Goal: Check status: Check status

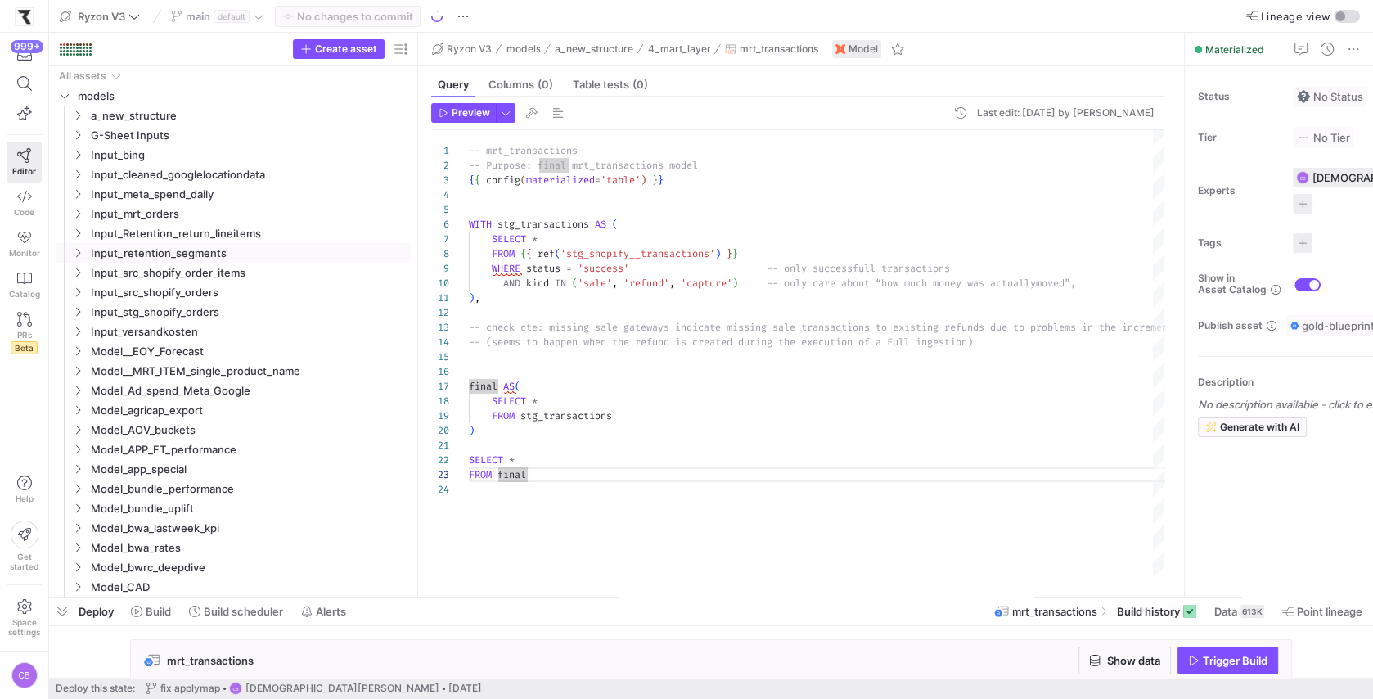
scroll to position [29, 58]
click at [81, 118] on icon "Press SPACE to select this row." at bounding box center [77, 115] width 11 height 10
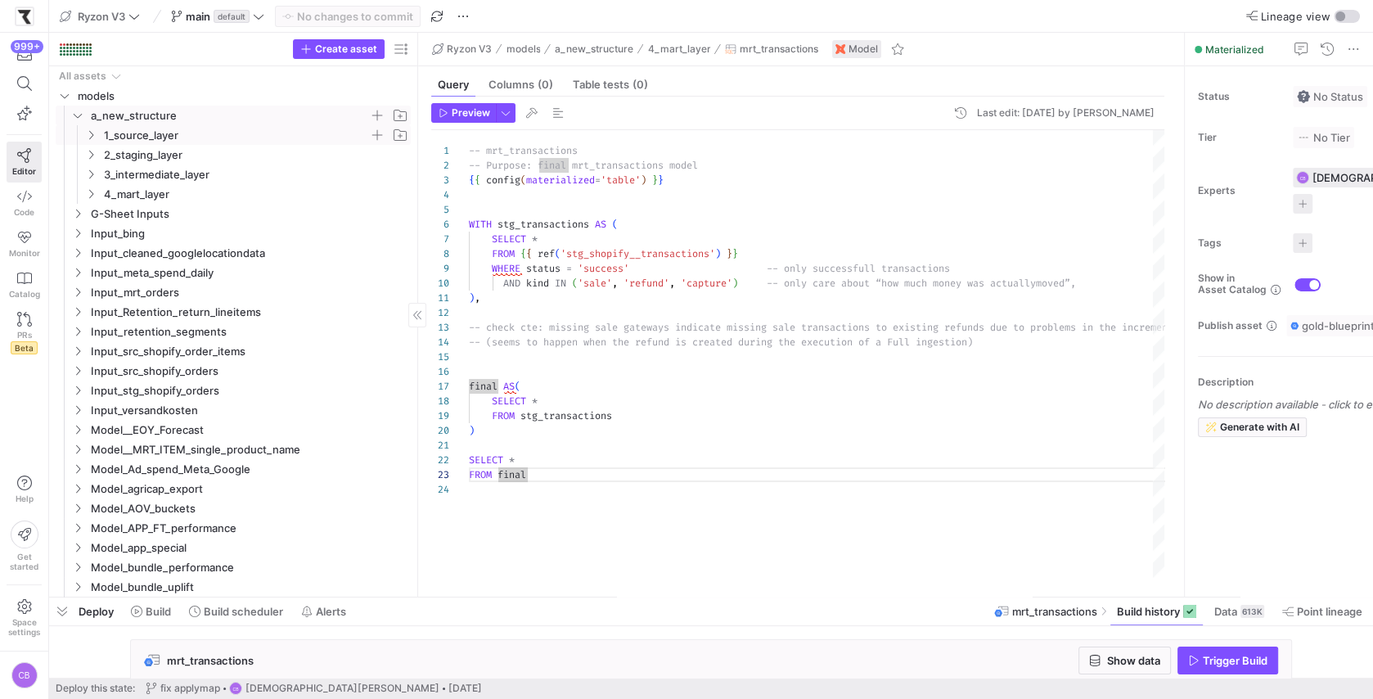
click at [91, 137] on icon "Press SPACE to select this row." at bounding box center [90, 135] width 11 height 10
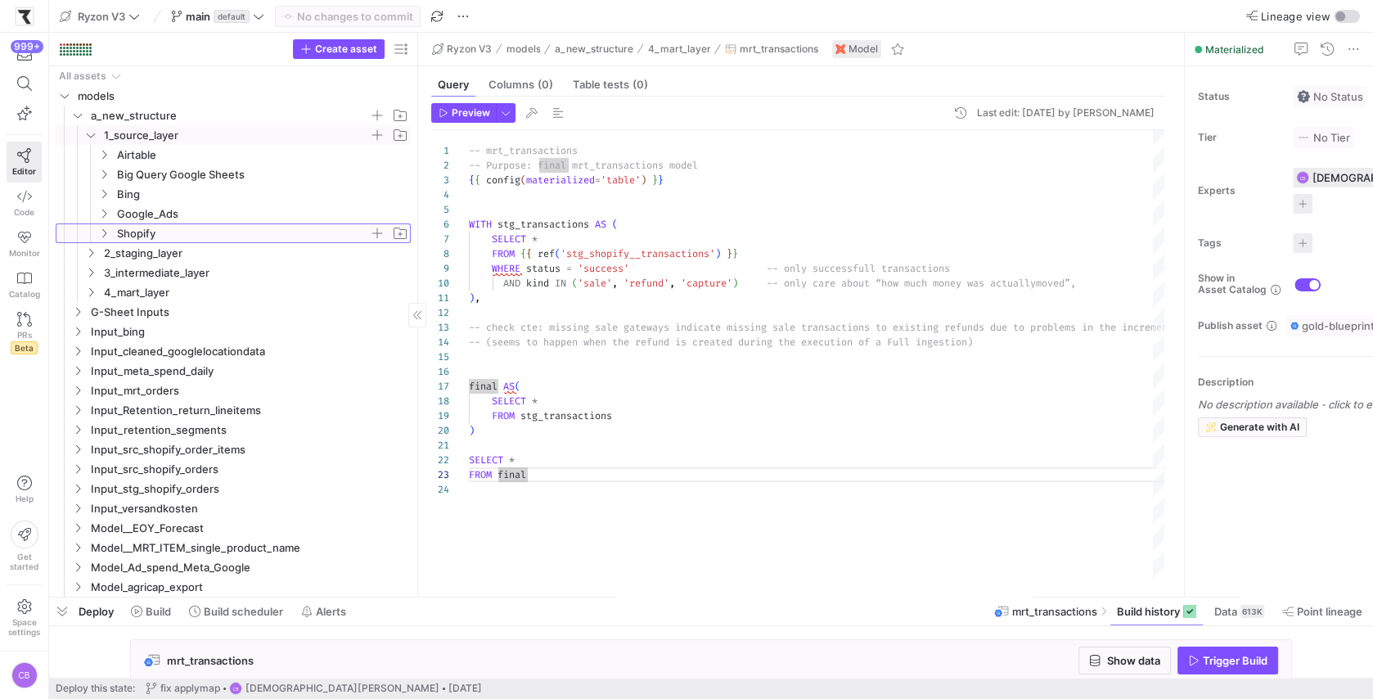
click at [102, 232] on icon "Press SPACE to select this row." at bounding box center [103, 233] width 11 height 10
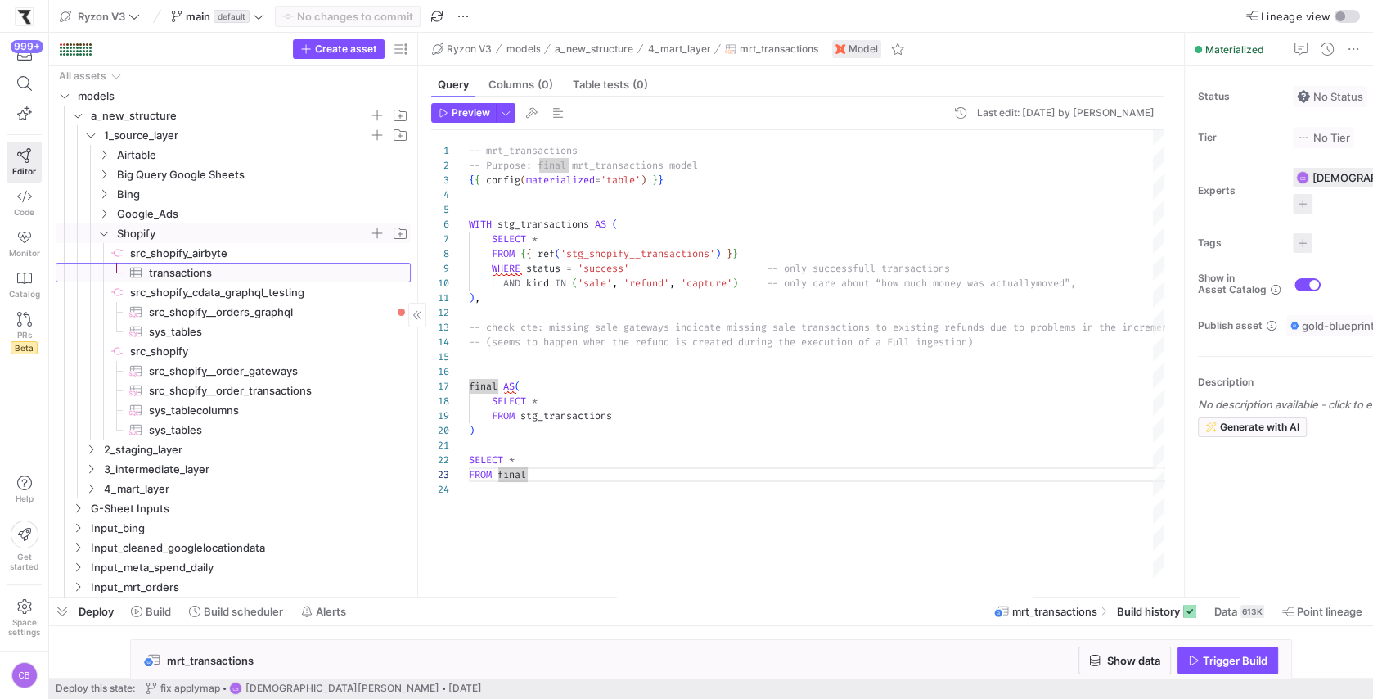
click at [196, 279] on span "transactions​​​​​​​​​" at bounding box center [270, 273] width 243 height 19
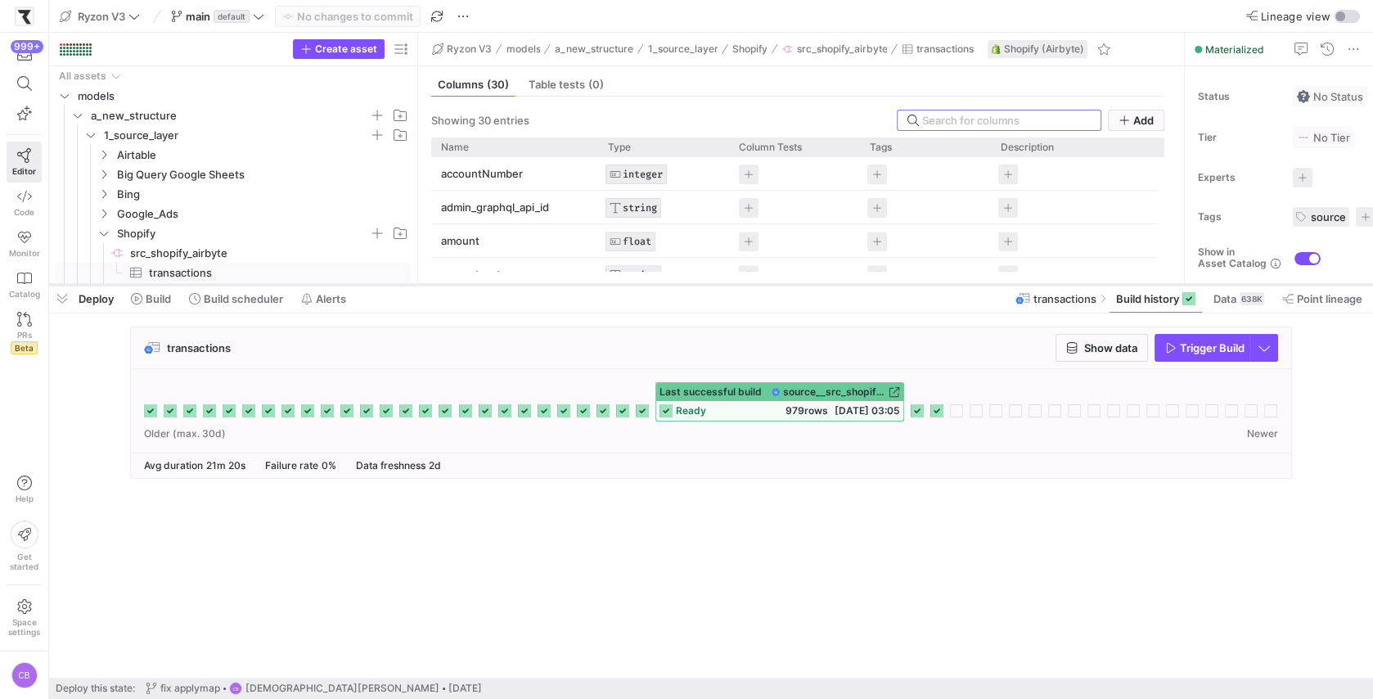
drag, startPoint x: 597, startPoint y: 597, endPoint x: 637, endPoint y: 279, distance: 320.8
click at [637, 282] on div at bounding box center [711, 285] width 1324 height 7
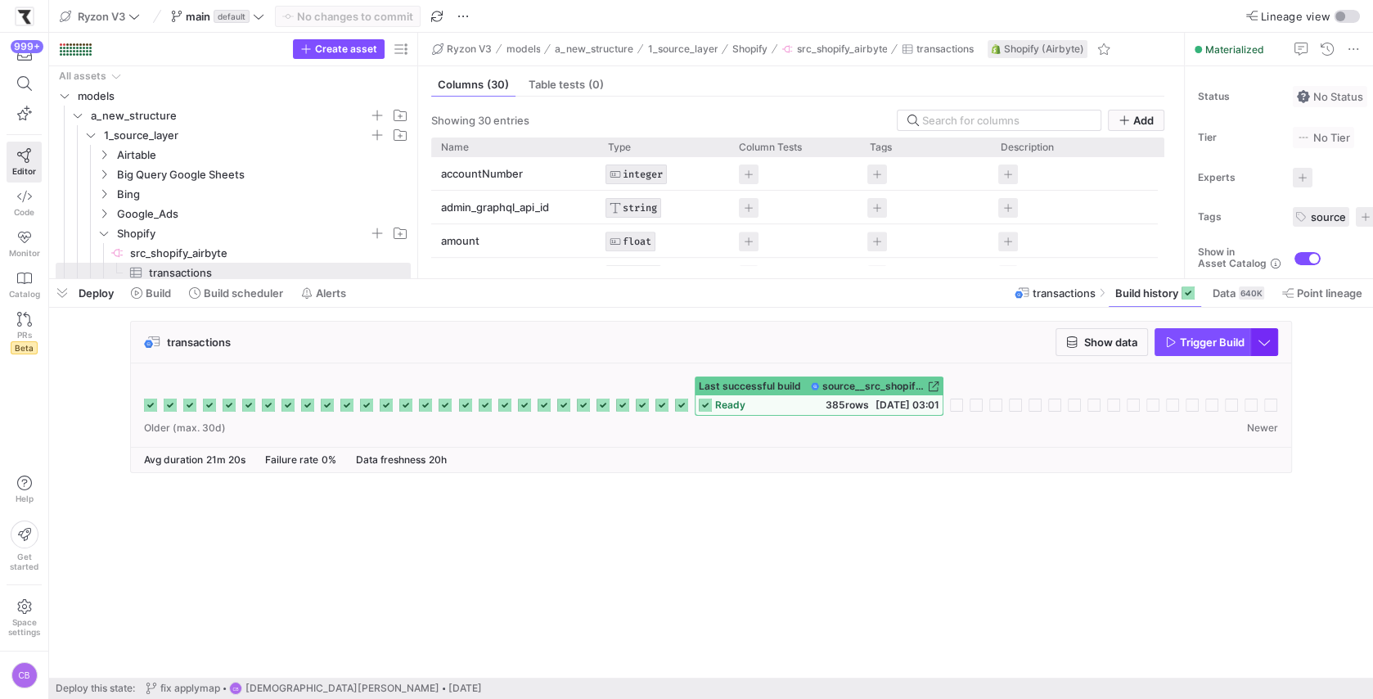
click at [1264, 345] on span "button" at bounding box center [1264, 342] width 26 height 26
click at [1194, 399] on span "Full Refresh Build" at bounding box center [1216, 396] width 103 height 13
click at [1259, 345] on span "button" at bounding box center [1264, 342] width 26 height 26
click at [1248, 403] on button "Full Refresh Build" at bounding box center [1216, 396] width 123 height 26
click at [1173, 337] on icon "button" at bounding box center [1170, 341] width 11 height 11
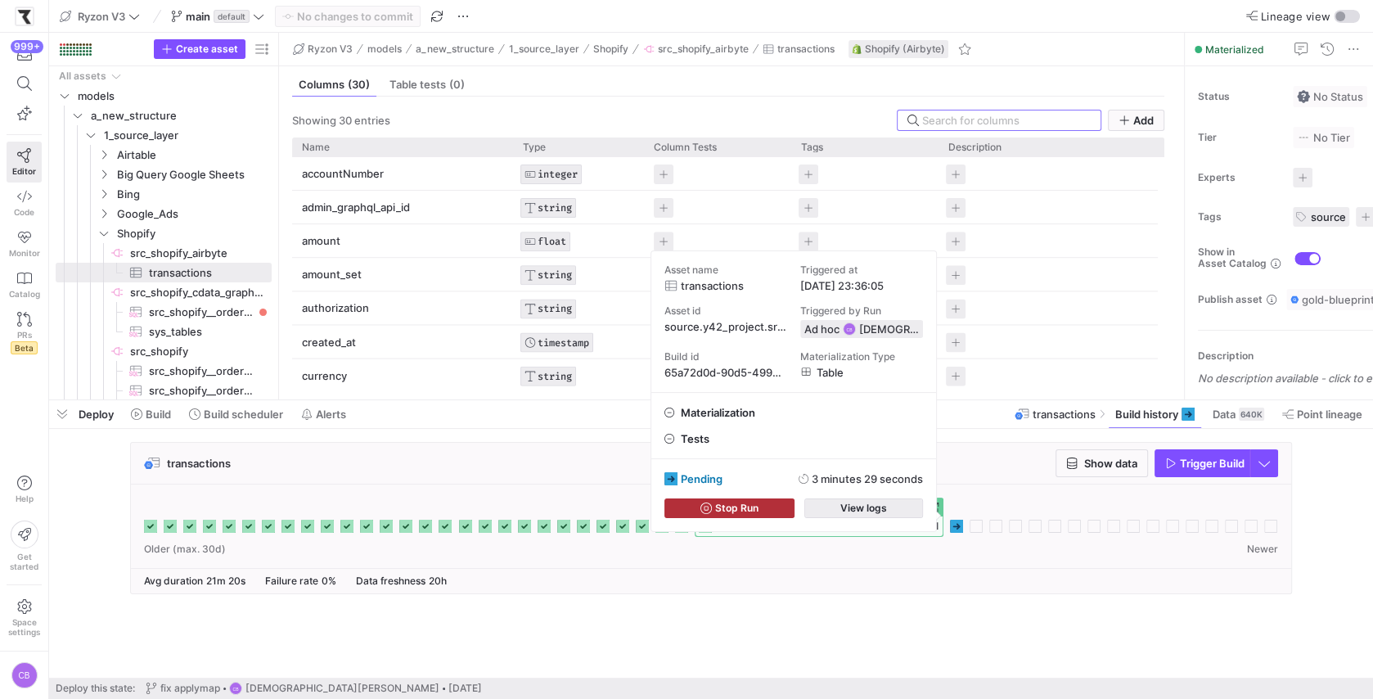
click at [836, 511] on span "button" at bounding box center [863, 508] width 117 height 18
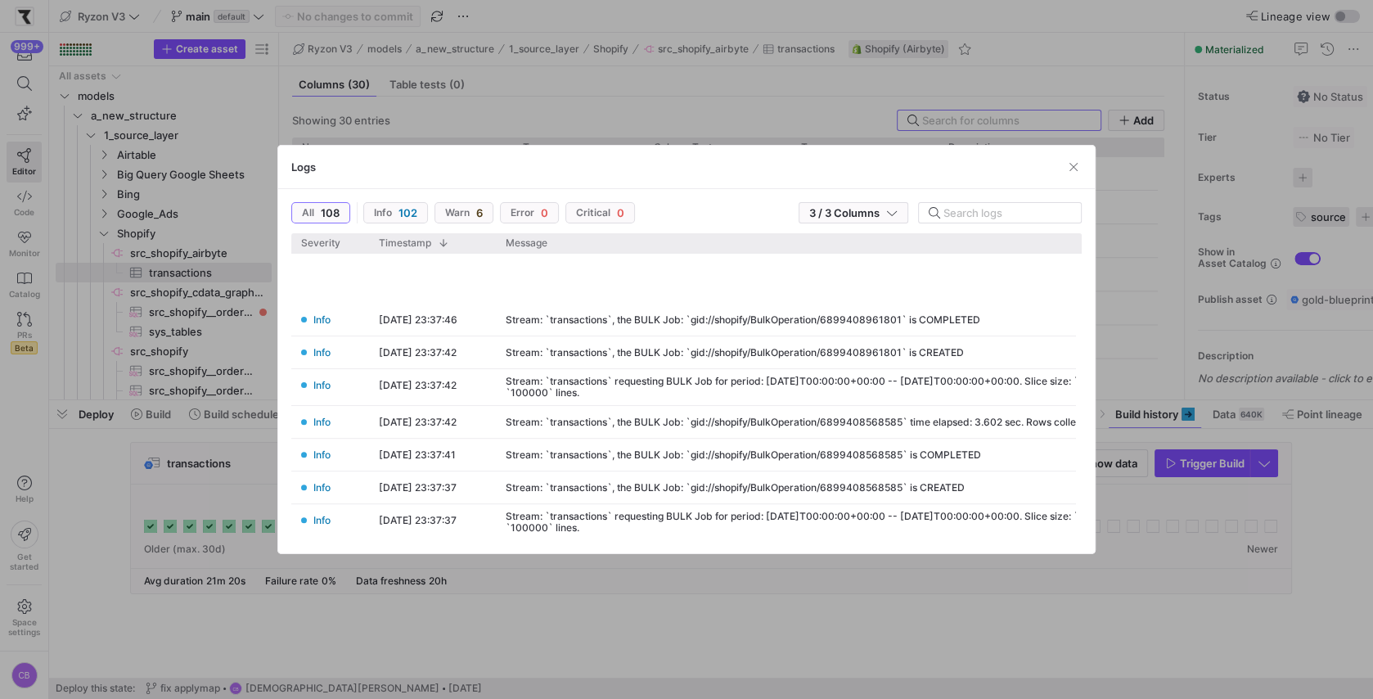
scroll to position [517, 0]
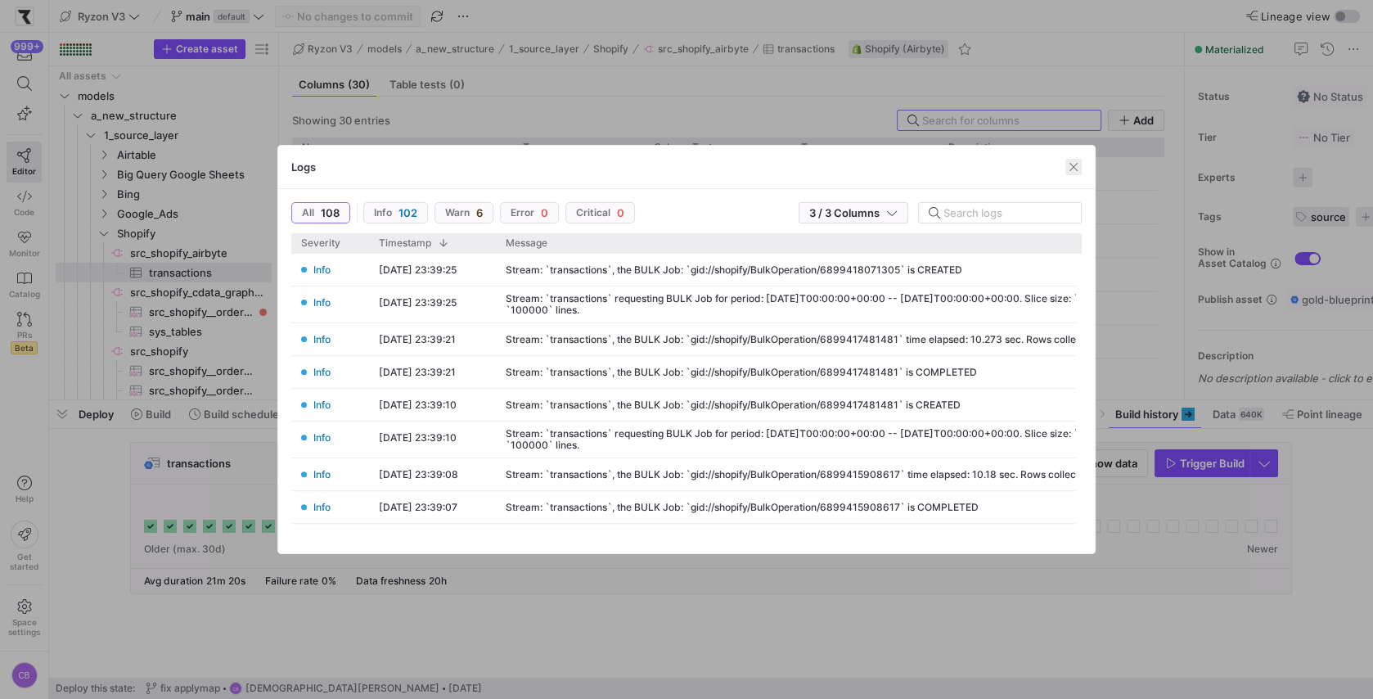
click at [1074, 169] on span "button" at bounding box center [1073, 167] width 16 height 16
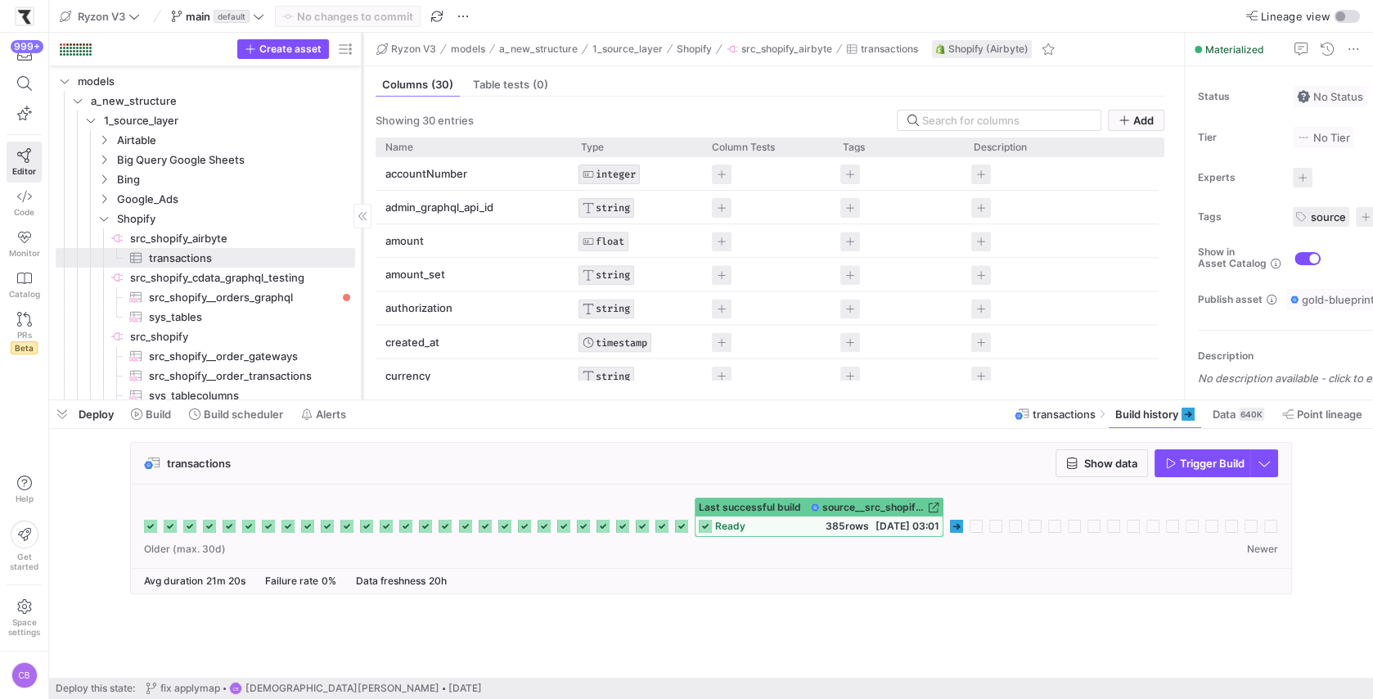
drag, startPoint x: 277, startPoint y: 268, endPoint x: 360, endPoint y: 281, distance: 84.4
click at [362, 281] on div at bounding box center [362, 216] width 1 height 367
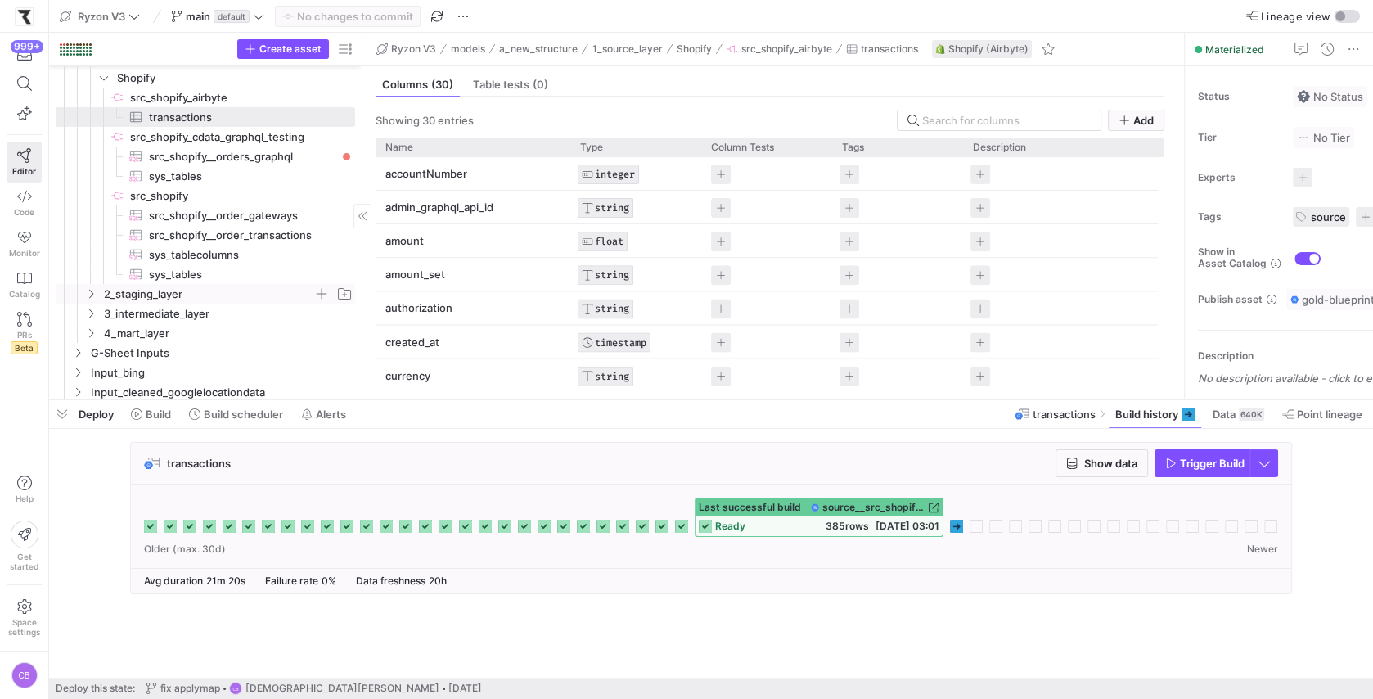
click at [92, 293] on icon "Press SPACE to select this row." at bounding box center [90, 294] width 11 height 10
click at [109, 331] on icon "Press SPACE to select this row." at bounding box center [103, 333] width 11 height 10
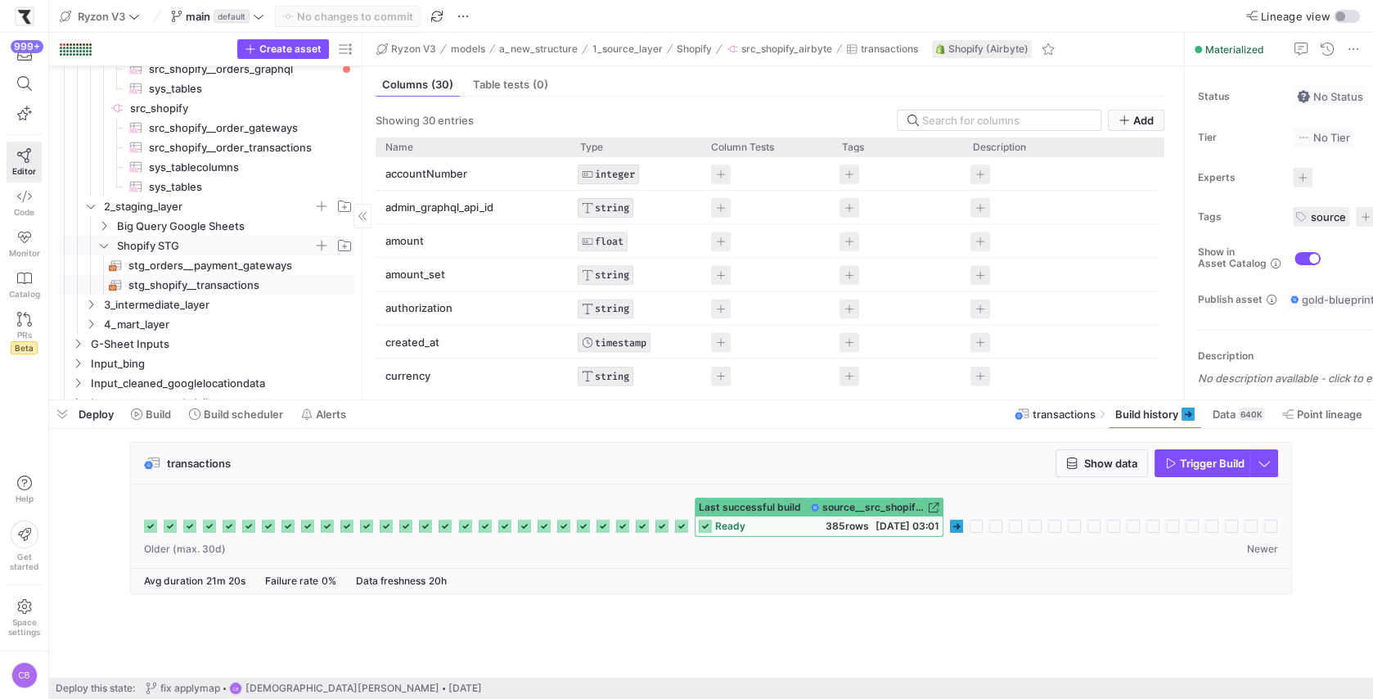
click at [200, 283] on span "stg_shopify__transactions​​​​​​​​​​" at bounding box center [232, 285] width 208 height 19
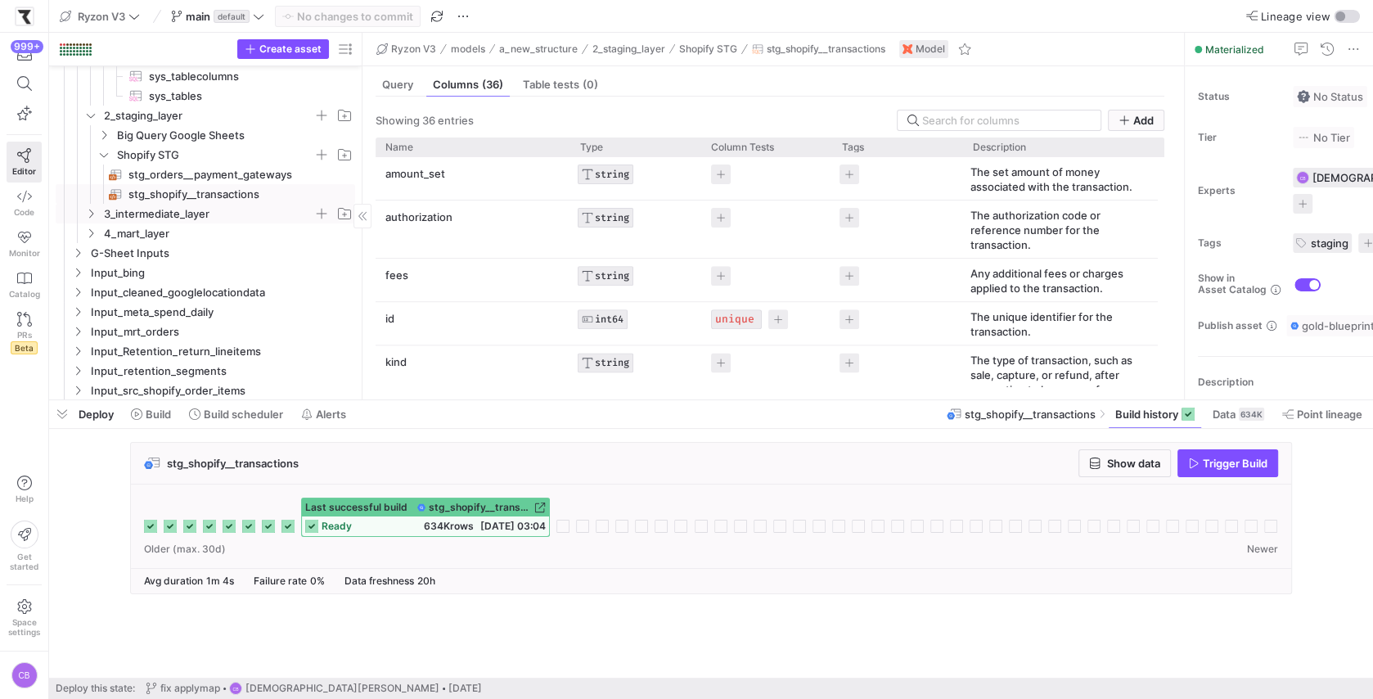
click at [91, 213] on icon "Press SPACE to select this row." at bounding box center [90, 214] width 11 height 10
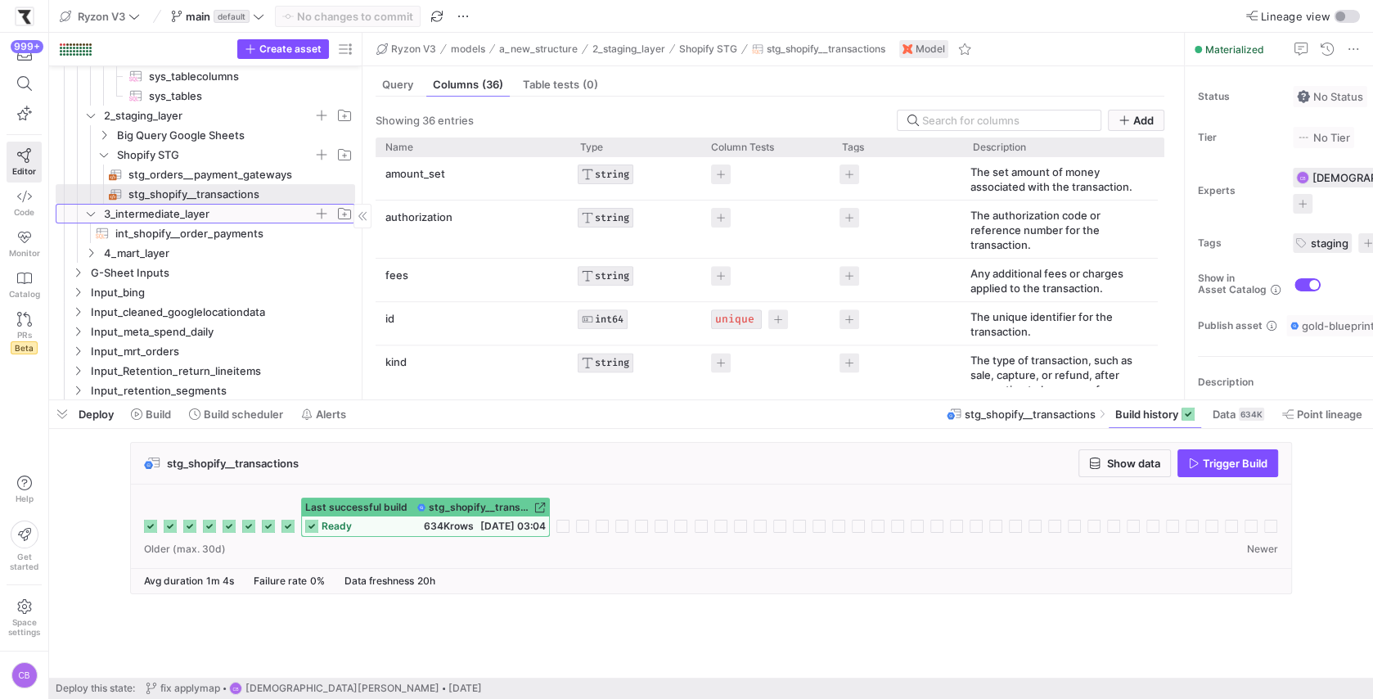
click at [91, 213] on icon at bounding box center [90, 214] width 11 height 10
click at [89, 233] on icon "Press SPACE to select this row." at bounding box center [90, 233] width 11 height 10
click at [137, 258] on span "mrt_transactions​​​​​​​​​​" at bounding box center [225, 253] width 221 height 19
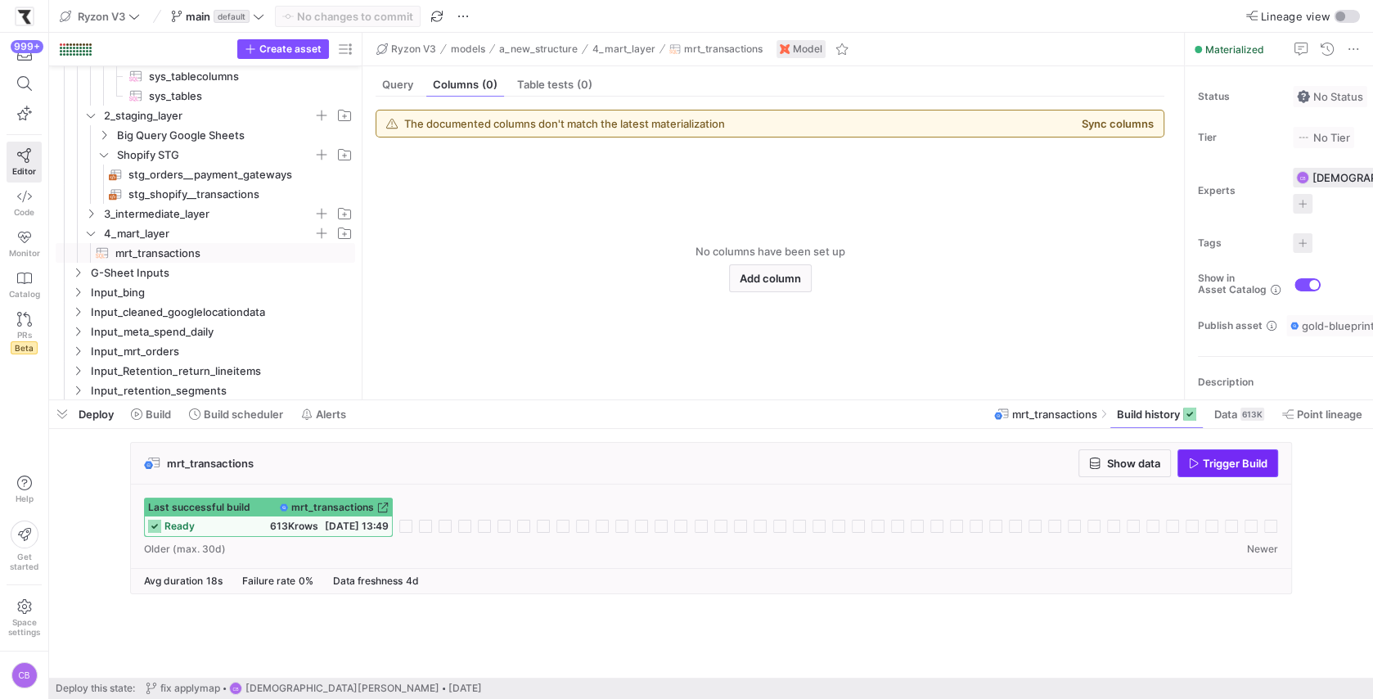
click at [1198, 462] on icon "button" at bounding box center [1193, 462] width 11 height 11
click at [1100, 463] on span "Show data" at bounding box center [1124, 463] width 71 height 13
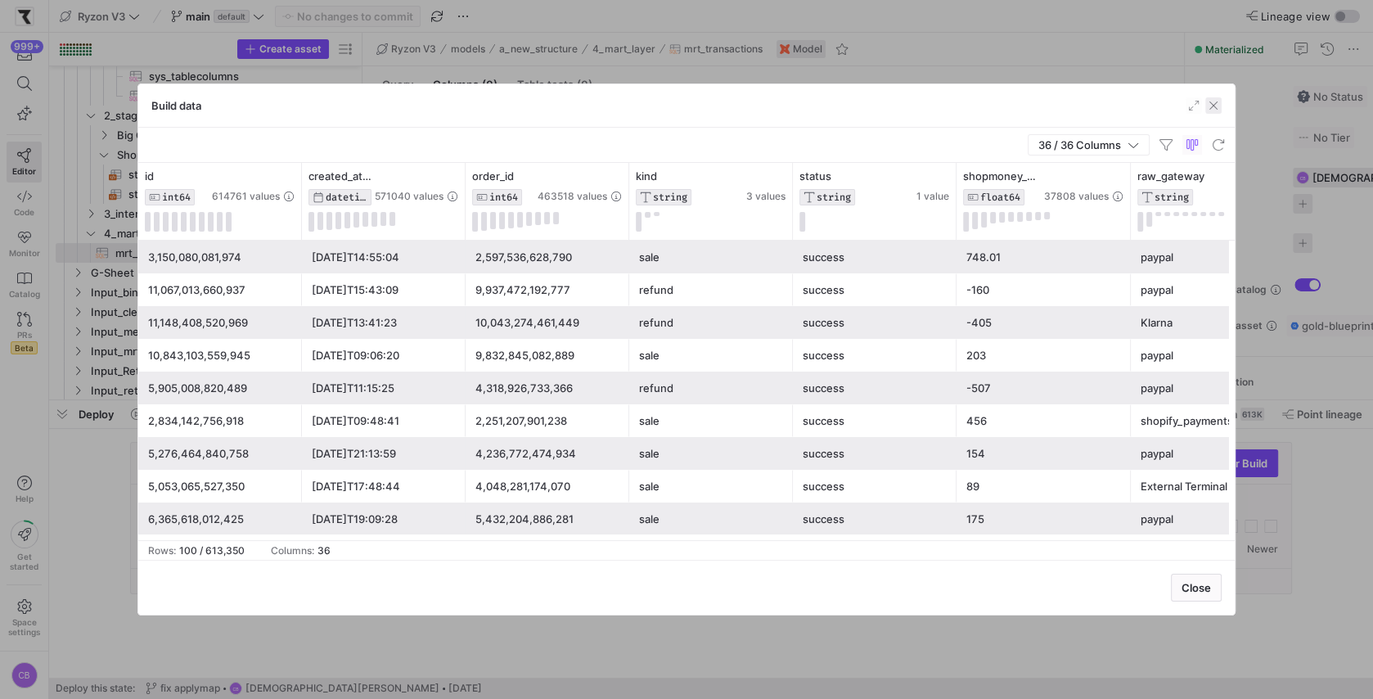
click at [1217, 101] on span "button" at bounding box center [1213, 105] width 16 height 16
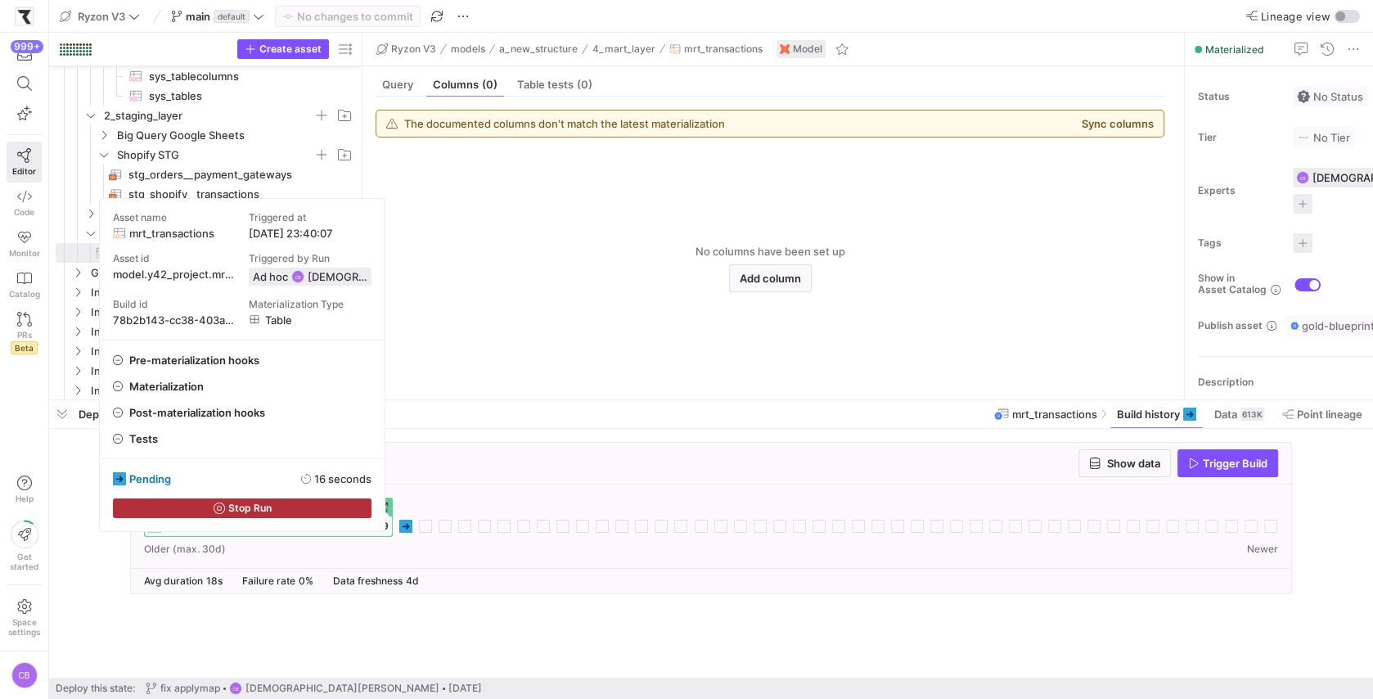
click at [406, 524] on rect at bounding box center [405, 526] width 13 height 13
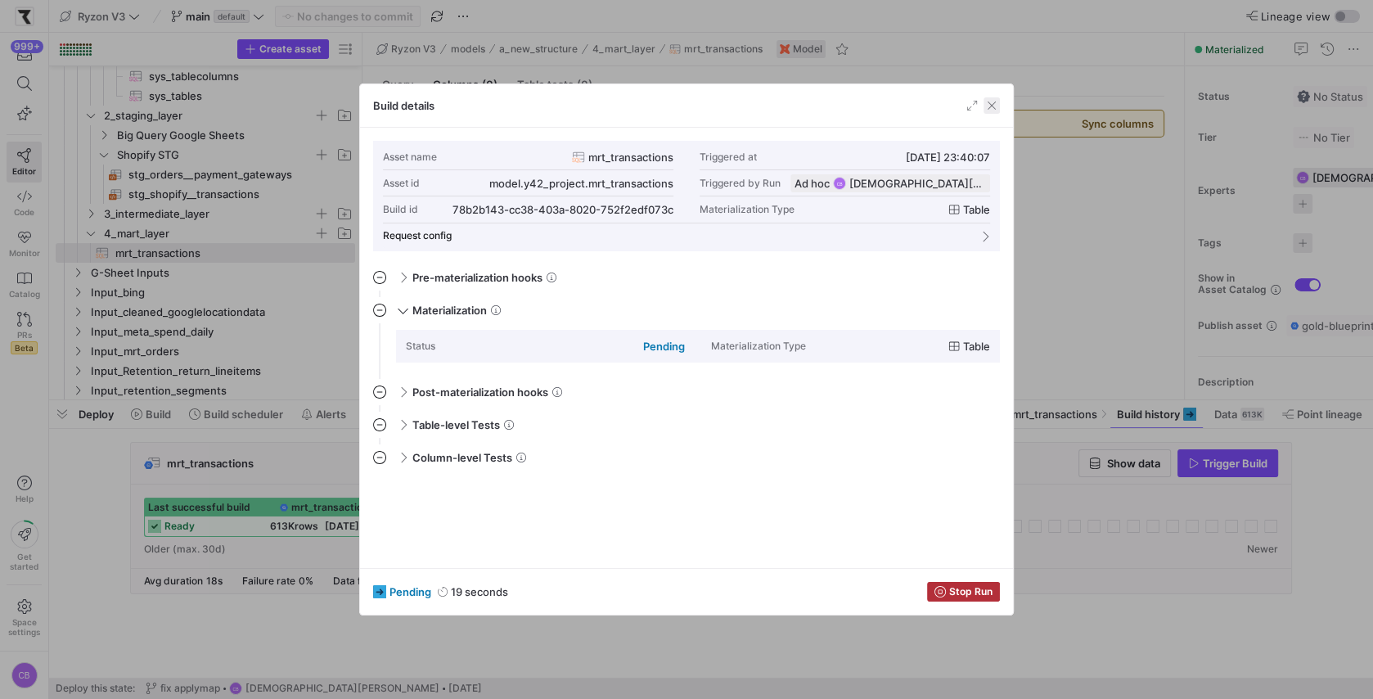
click at [998, 102] on span "button" at bounding box center [992, 105] width 16 height 16
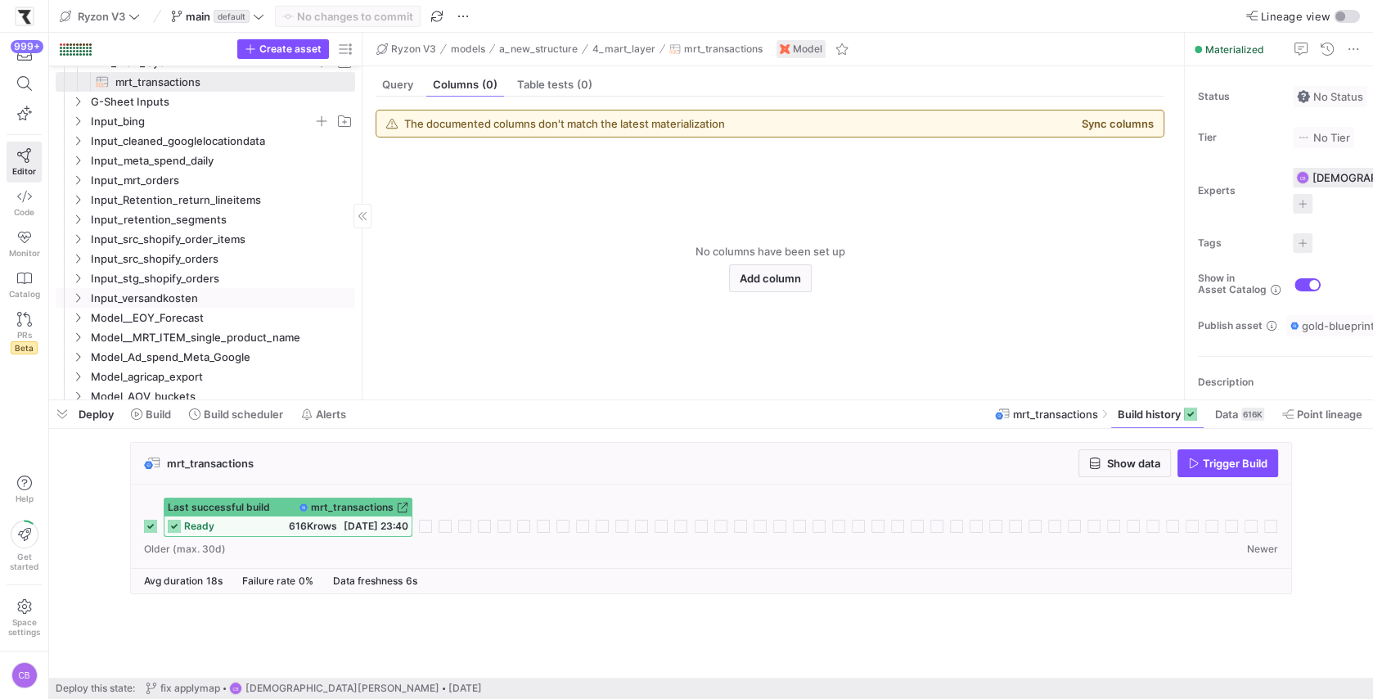
scroll to position [575, 0]
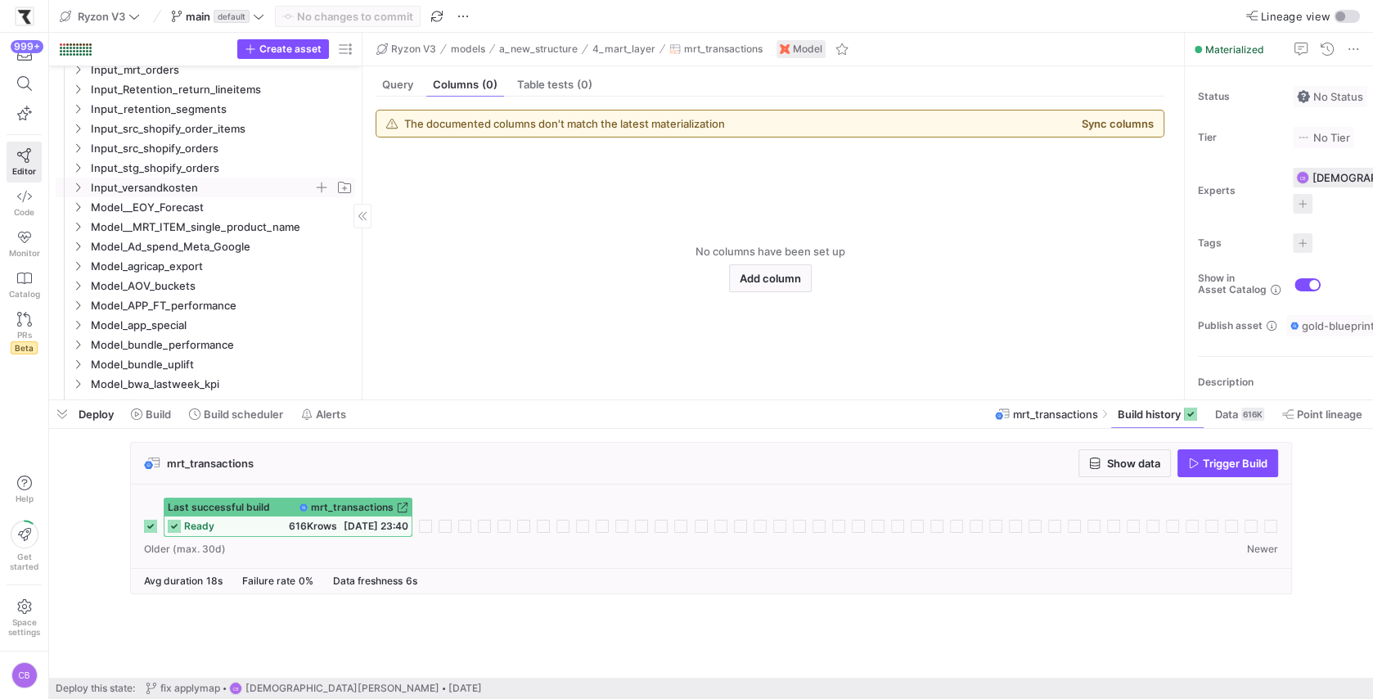
click at [73, 185] on icon "Press SPACE to select this row." at bounding box center [77, 187] width 11 height 10
click at [73, 185] on icon at bounding box center [77, 187] width 11 height 10
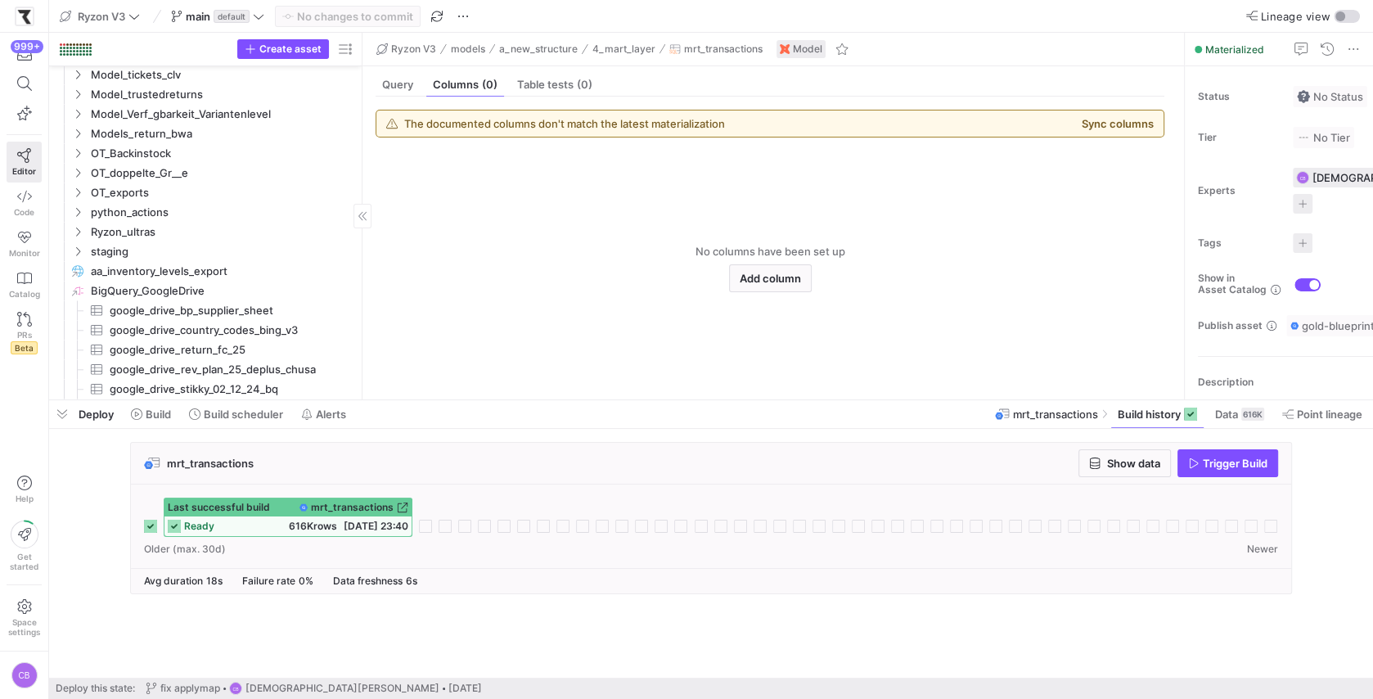
scroll to position [1655, 0]
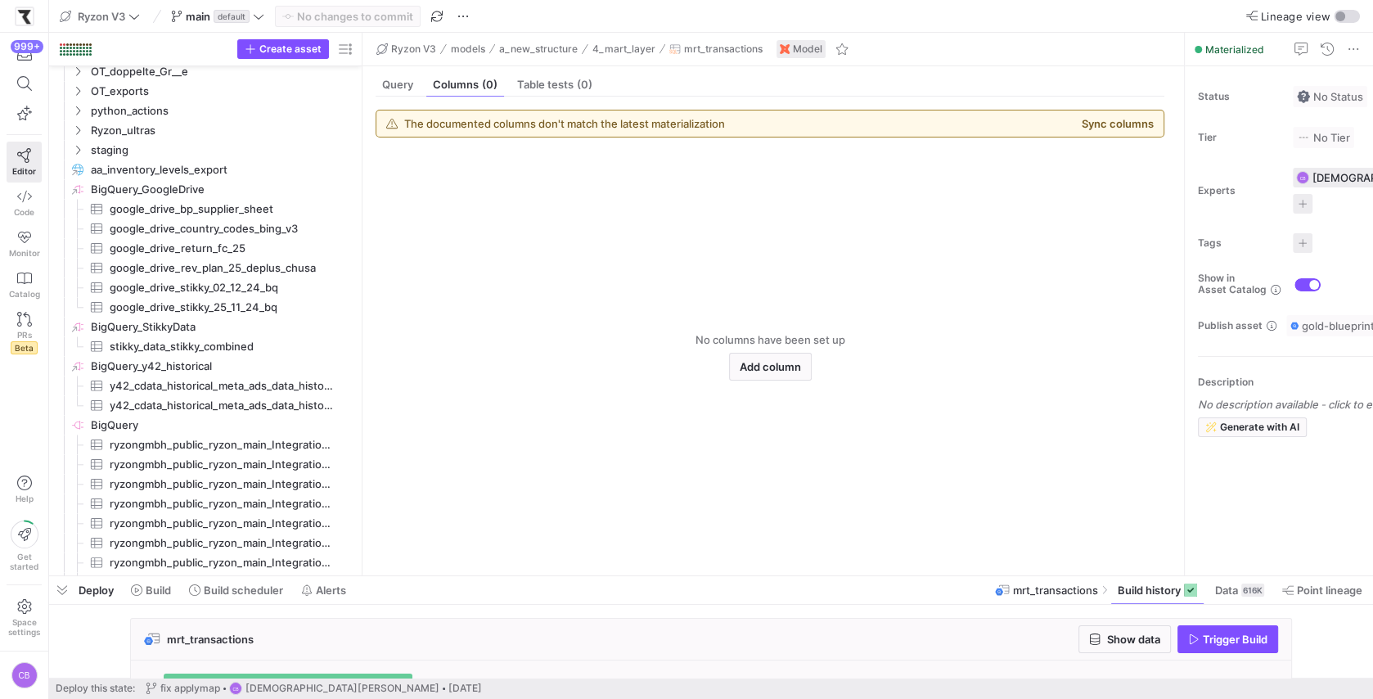
drag, startPoint x: 637, startPoint y: 403, endPoint x: 646, endPoint y: 579, distance: 177.0
click at [646, 579] on div at bounding box center [711, 576] width 1324 height 7
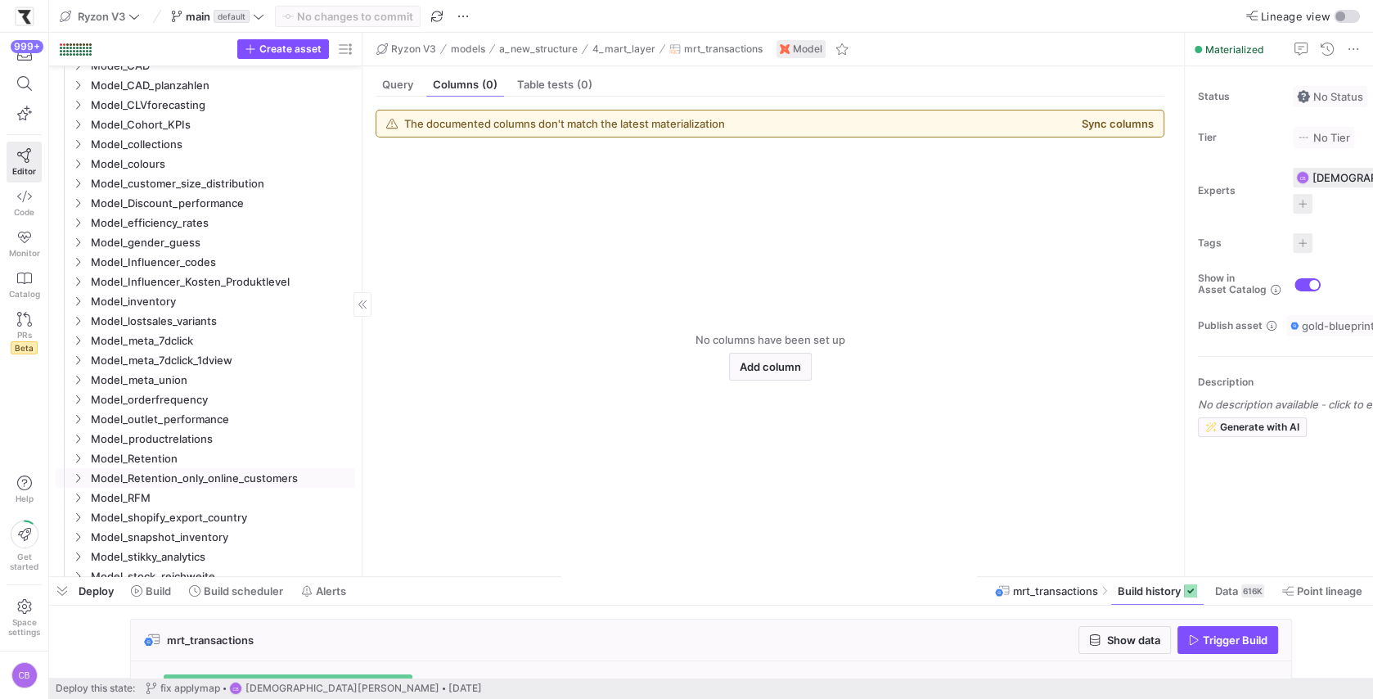
scroll to position [993, 0]
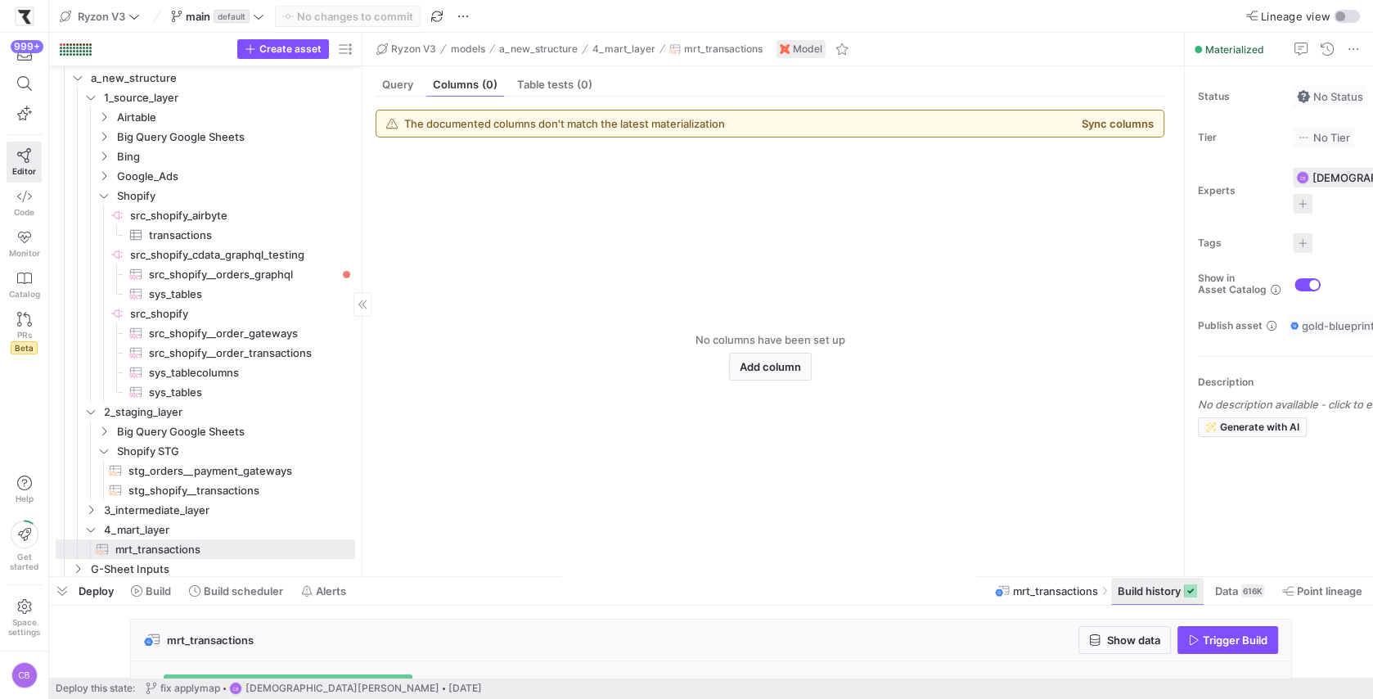
click at [1127, 592] on span "Build history" at bounding box center [1149, 590] width 63 height 13
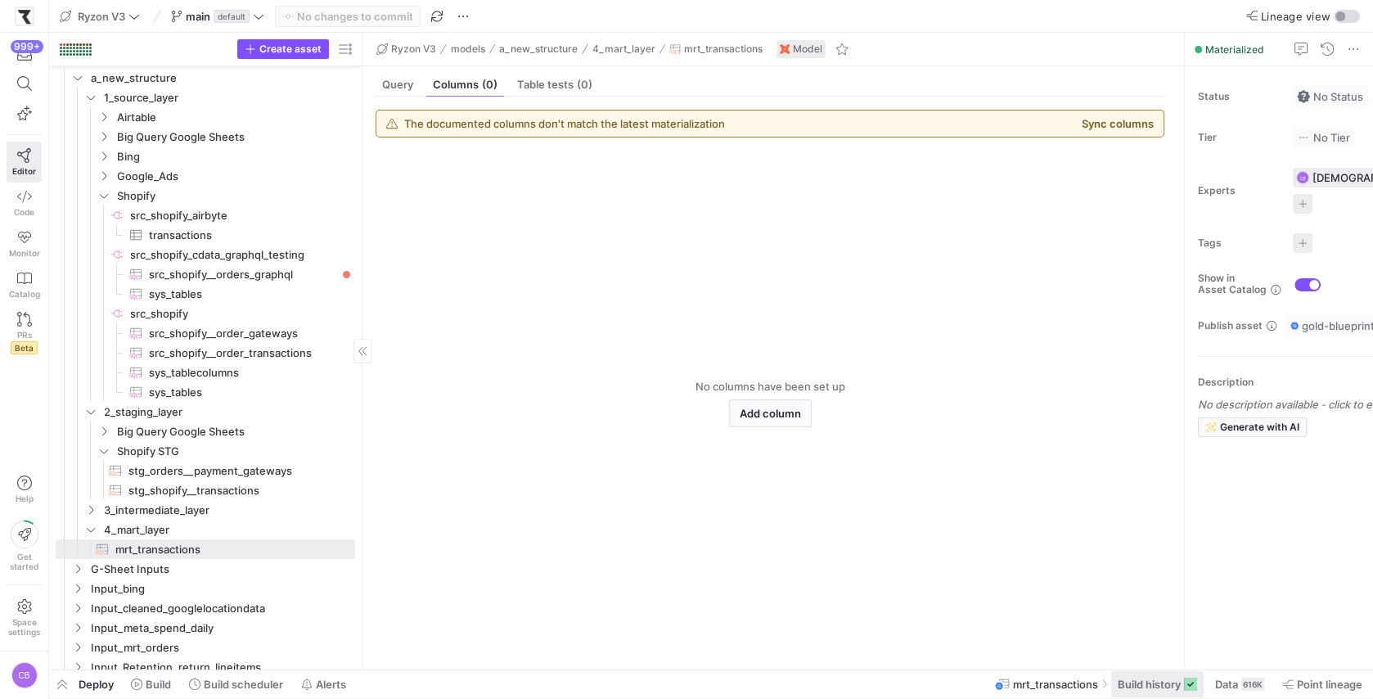
click at [1140, 689] on span "Build history" at bounding box center [1149, 684] width 63 height 13
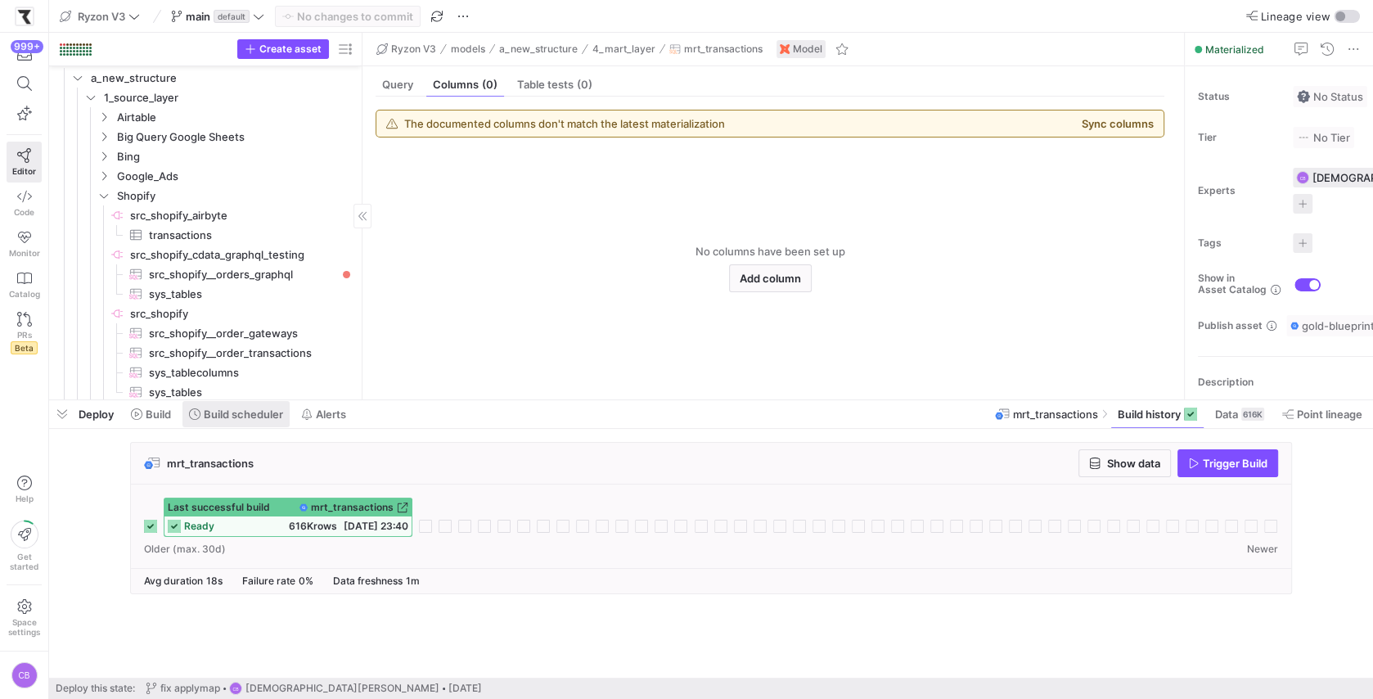
click at [246, 422] on span at bounding box center [235, 414] width 107 height 26
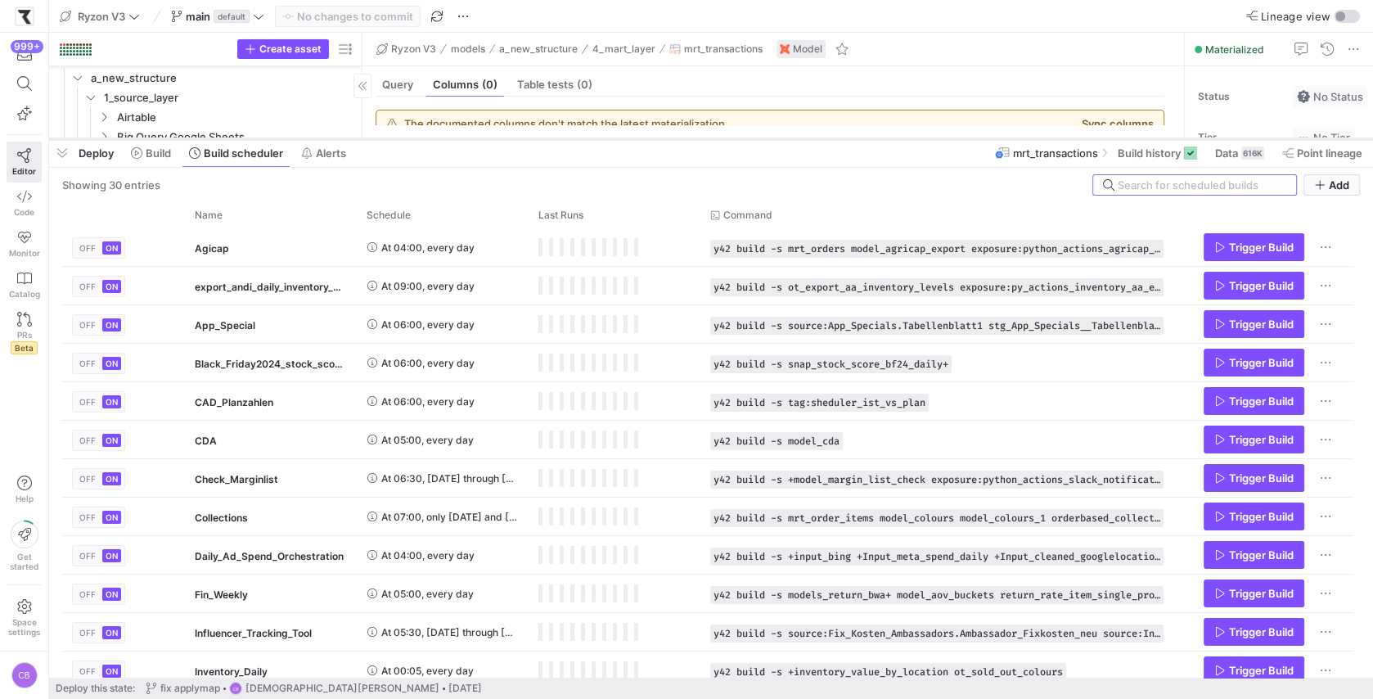
drag, startPoint x: 471, startPoint y: 399, endPoint x: 536, endPoint y: 114, distance: 293.0
click at [536, 136] on div at bounding box center [711, 139] width 1324 height 7
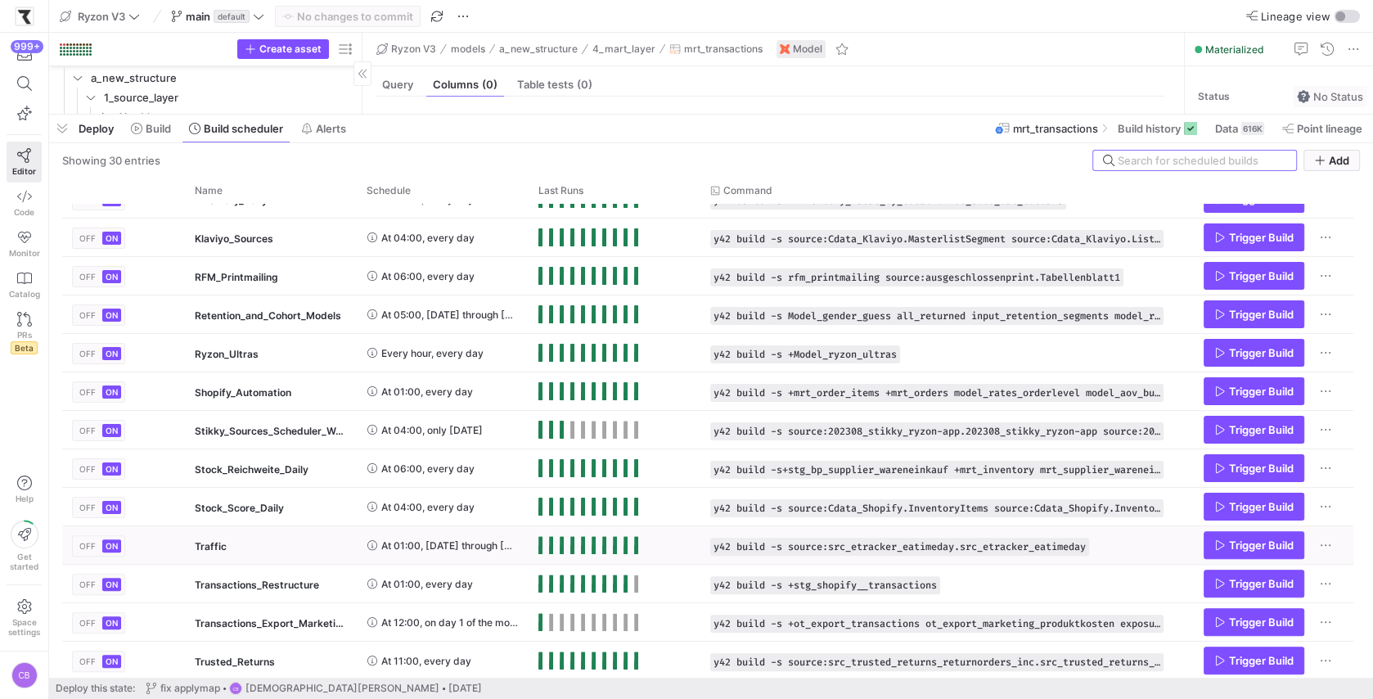
scroll to position [426, 0]
